Goal: Transaction & Acquisition: Purchase product/service

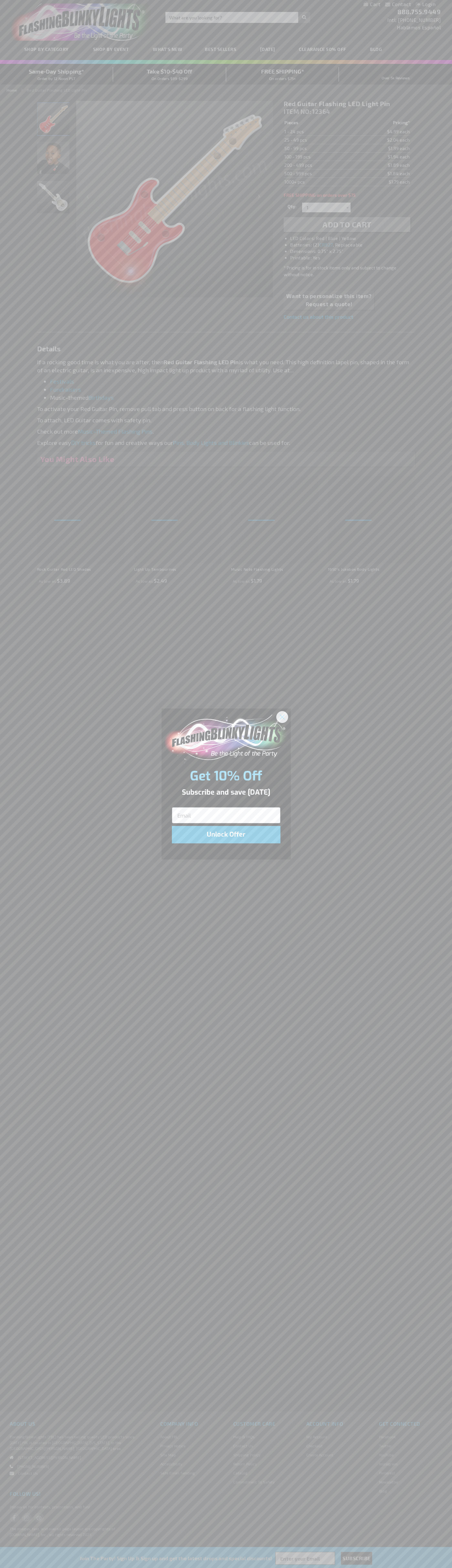
click at [282, 716] on icon "Close dialog" at bounding box center [281, 716] width 4 height 4
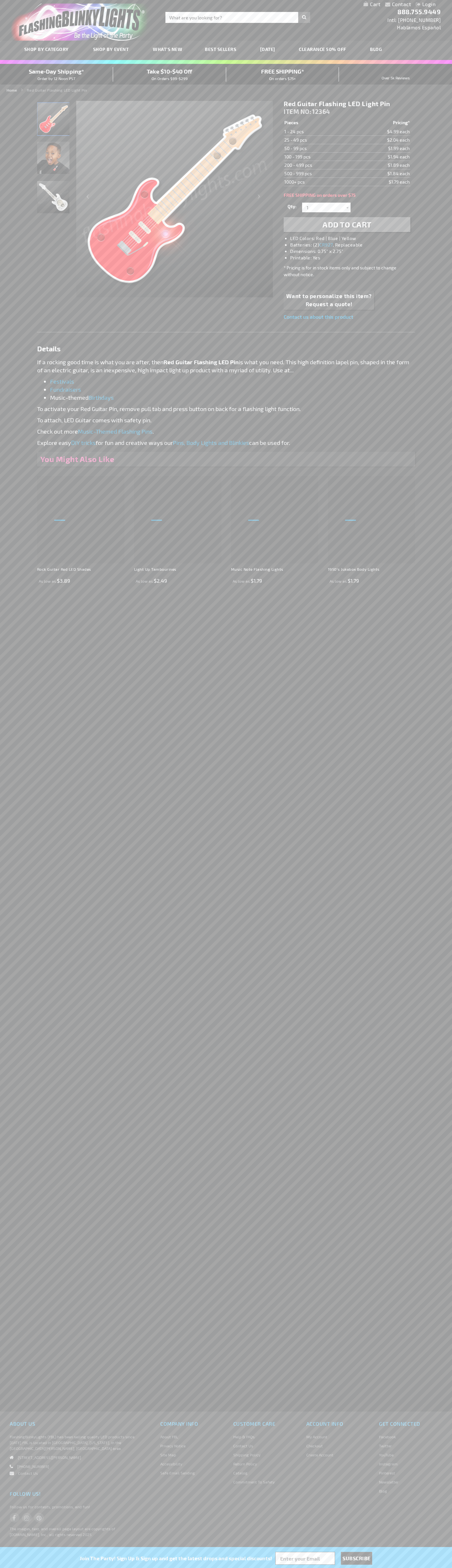
click at [353, 239] on li "LED Colors: Red | Blue | Yellow" at bounding box center [353, 238] width 126 height 7
click at [347, 225] on span "Add to Cart" at bounding box center [347, 224] width 49 height 9
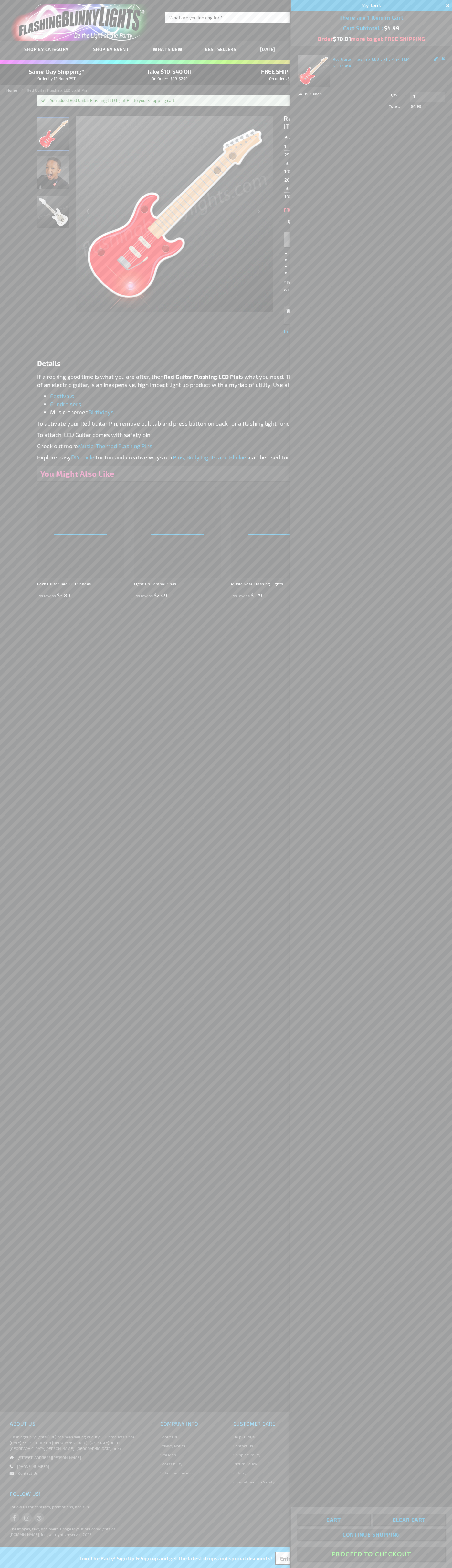
click at [371, 1554] on button "Proceed To Checkout" at bounding box center [371, 1554] width 148 height 15
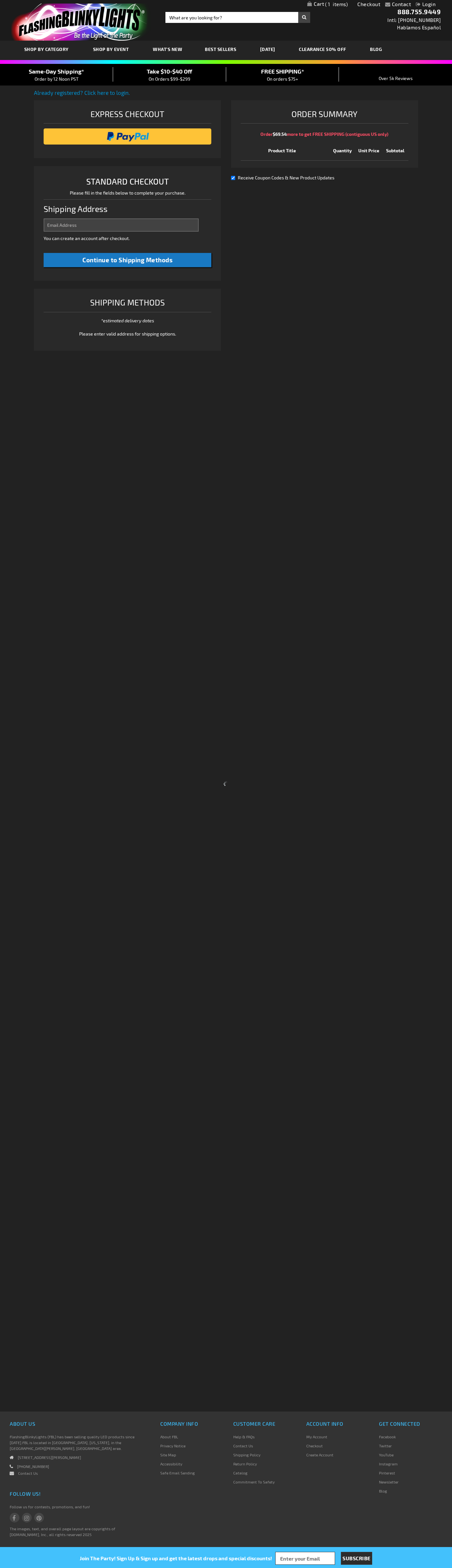
select select "US"
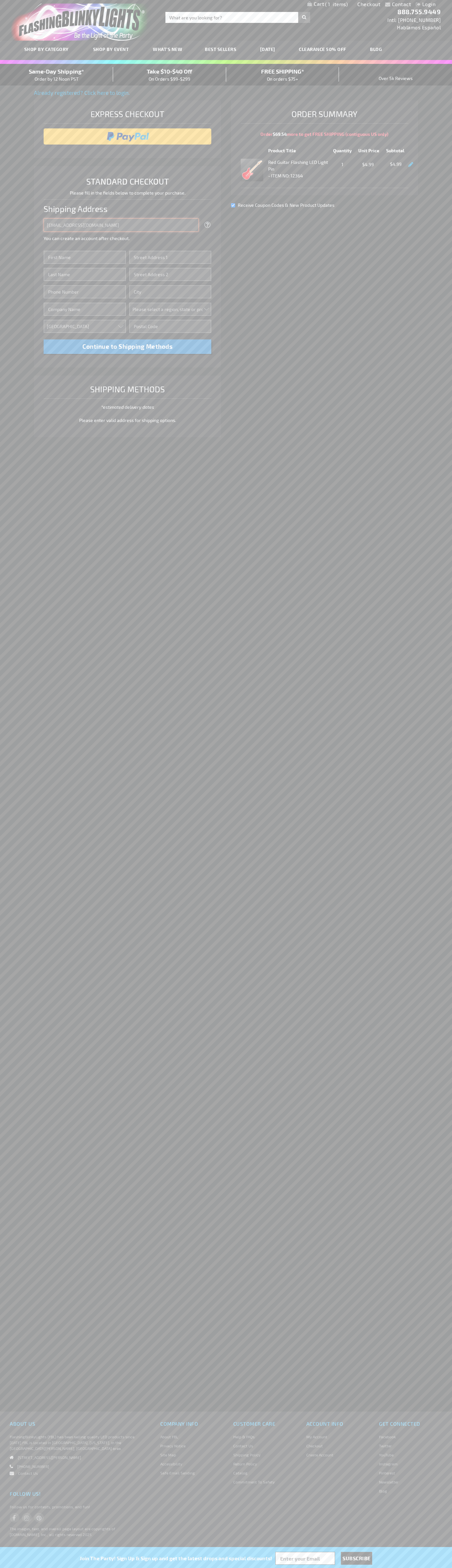
type input "johnsmith005@storebotmail.joonix.net"
type input "John"
type input "76 Ninth Avenue"
type input "First floor"
type input "new york"
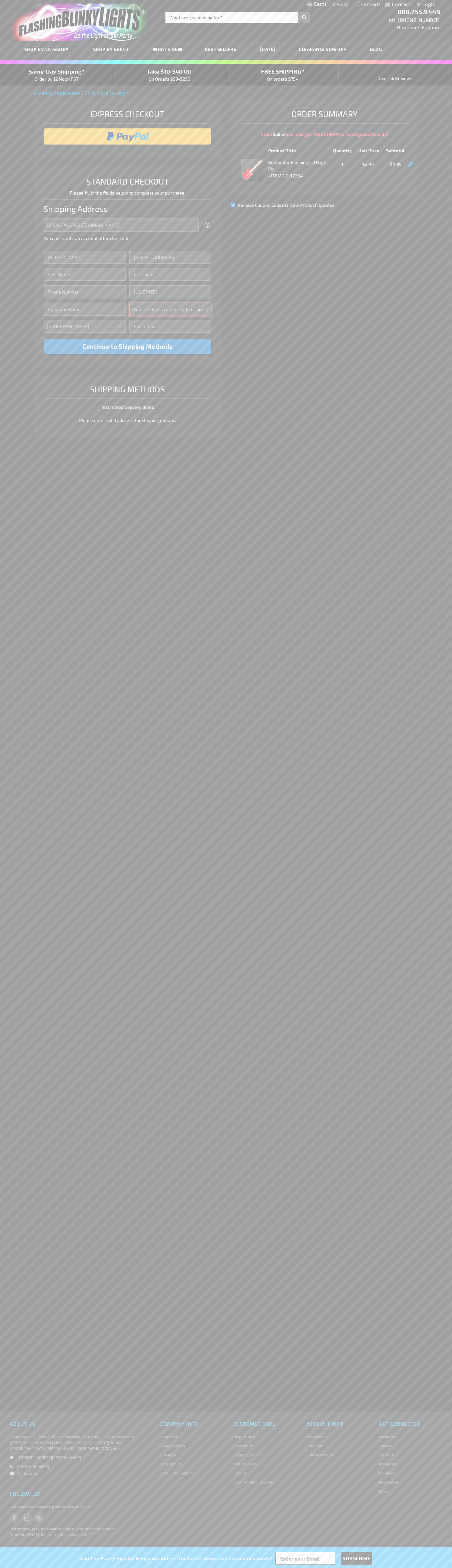
select select "43"
type input "10011"
type input "Smith"
type input "6502530000"
type input "John Smith"
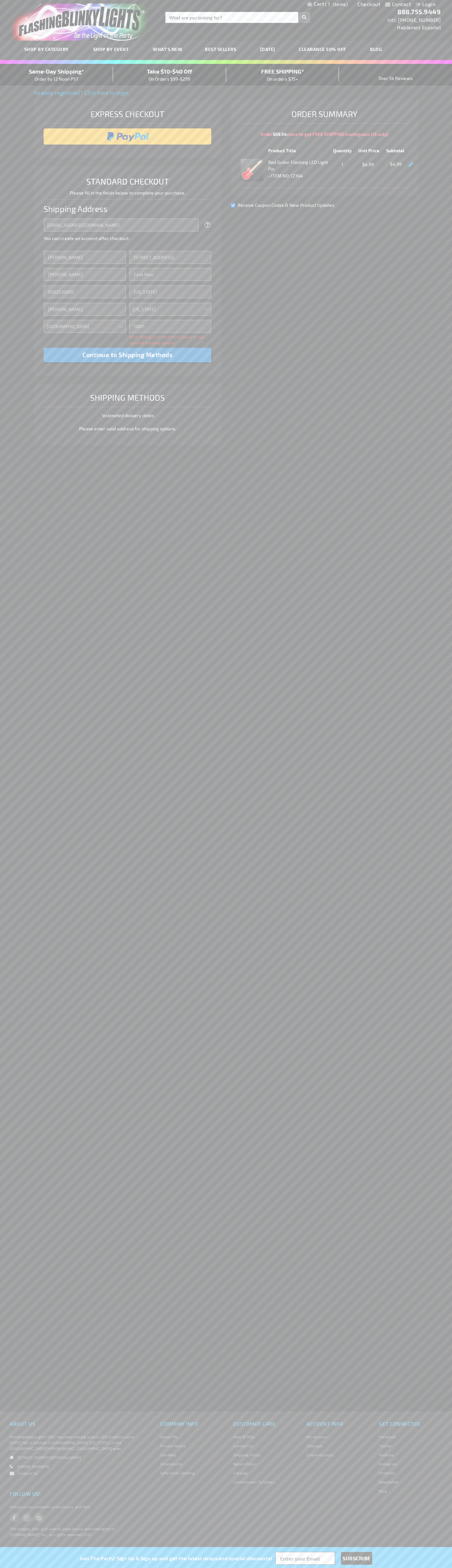
click at [57, 75] on div "Same-Day Shipping* Order by 12 Noon PST" at bounding box center [57, 74] width 113 height 15
click at [127, 136] on input "image" at bounding box center [127, 136] width 161 height 13
